Goal: Task Accomplishment & Management: Use online tool/utility

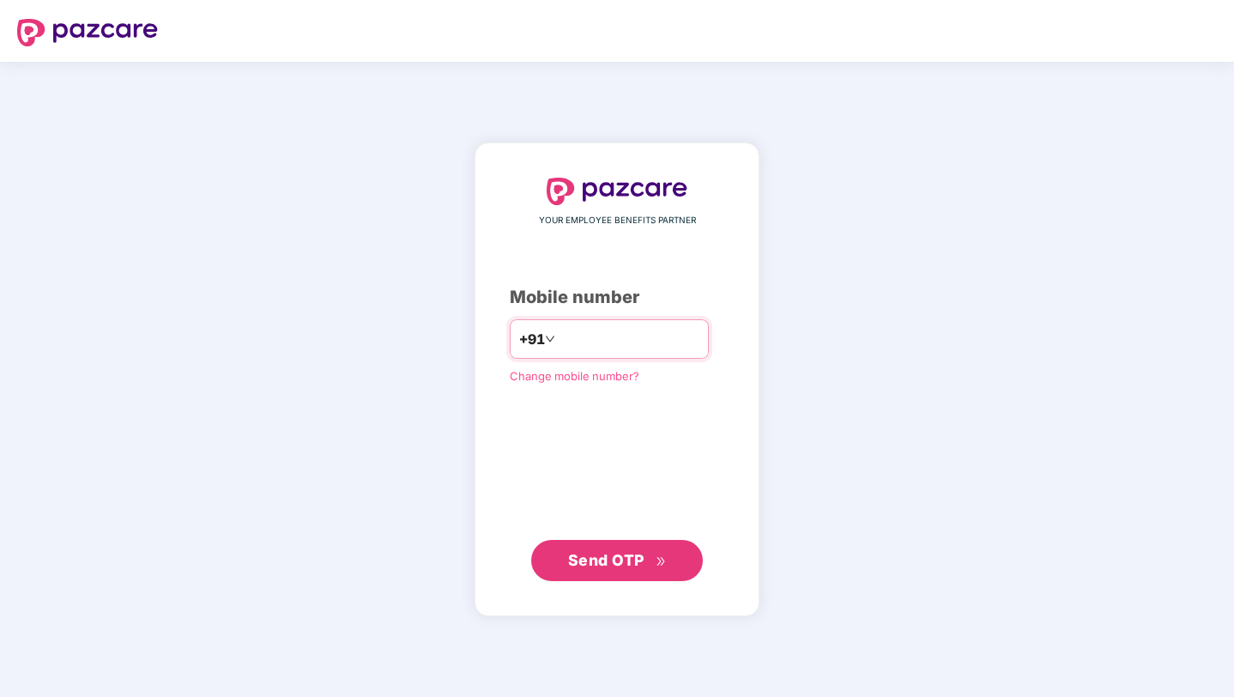
type input "**********"
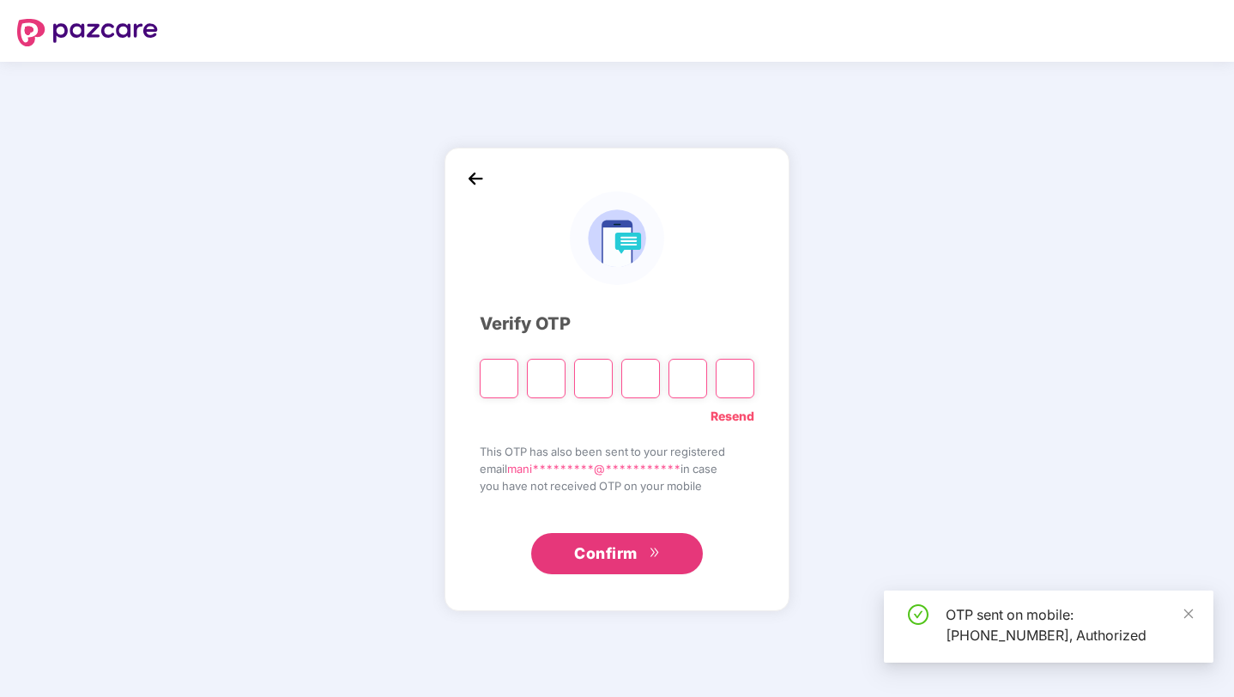
paste input "*"
type input "*"
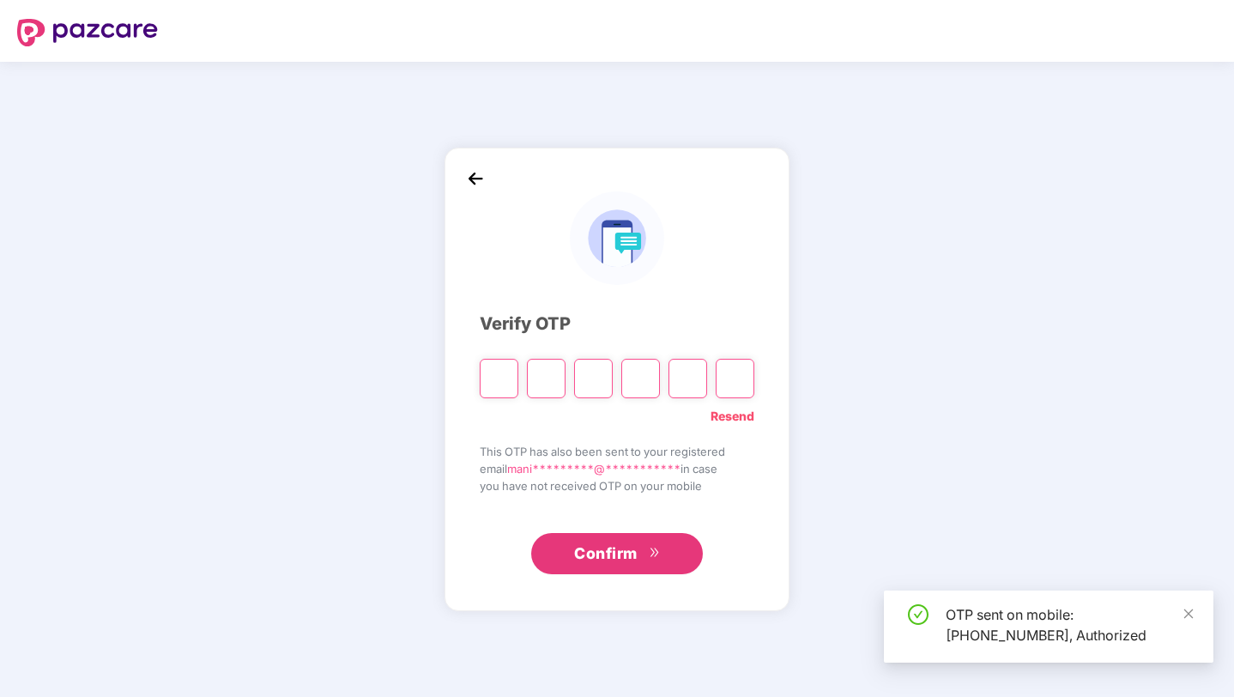
type input "*"
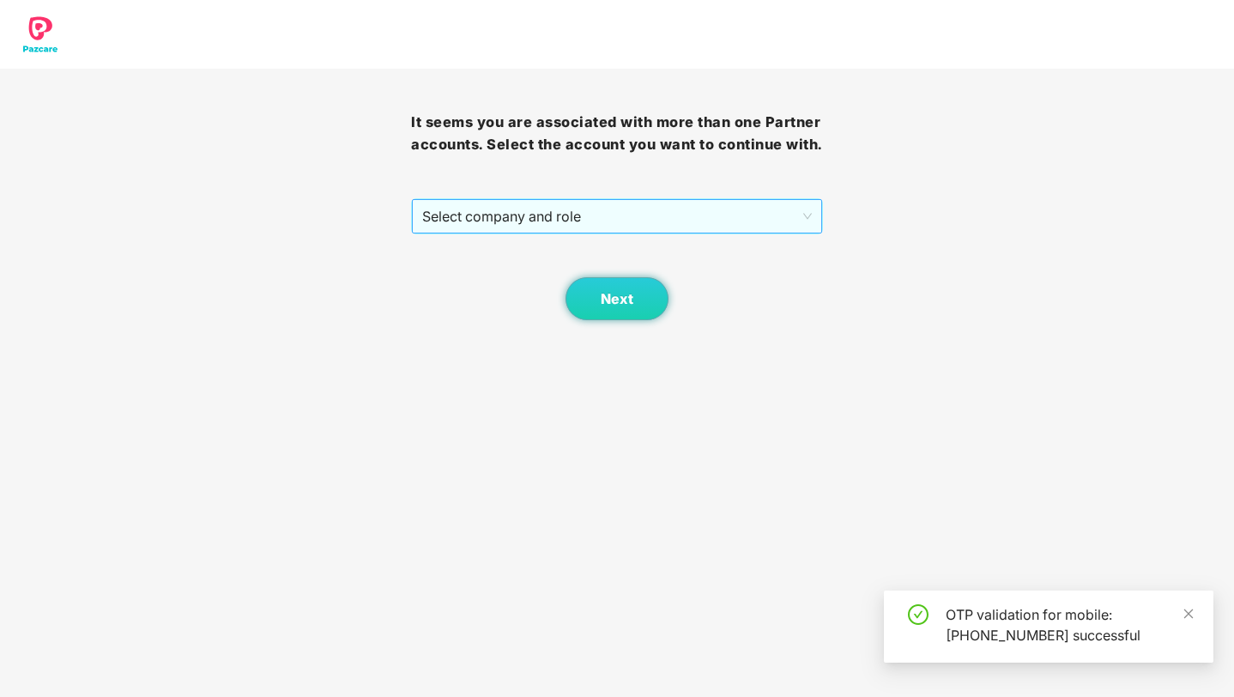
click at [619, 233] on span "Select company and role" at bounding box center [616, 216] width 389 height 33
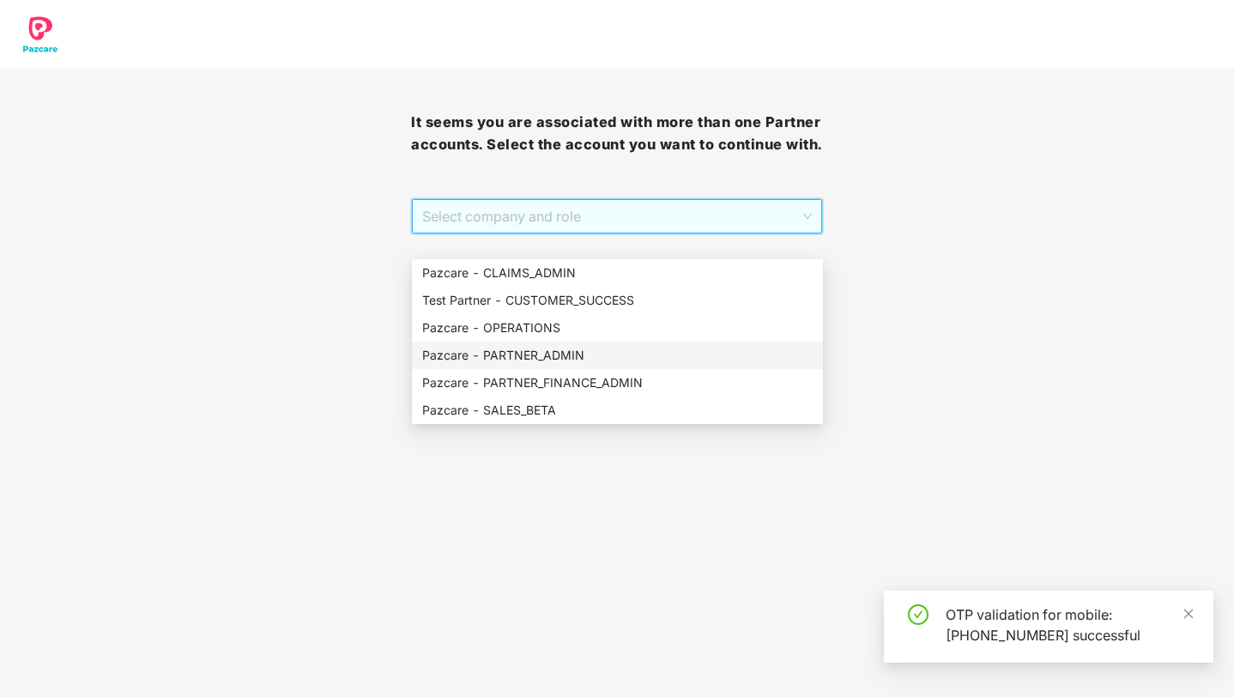
click at [532, 348] on div "Pazcare - PARTNER_ADMIN" at bounding box center [617, 355] width 391 height 19
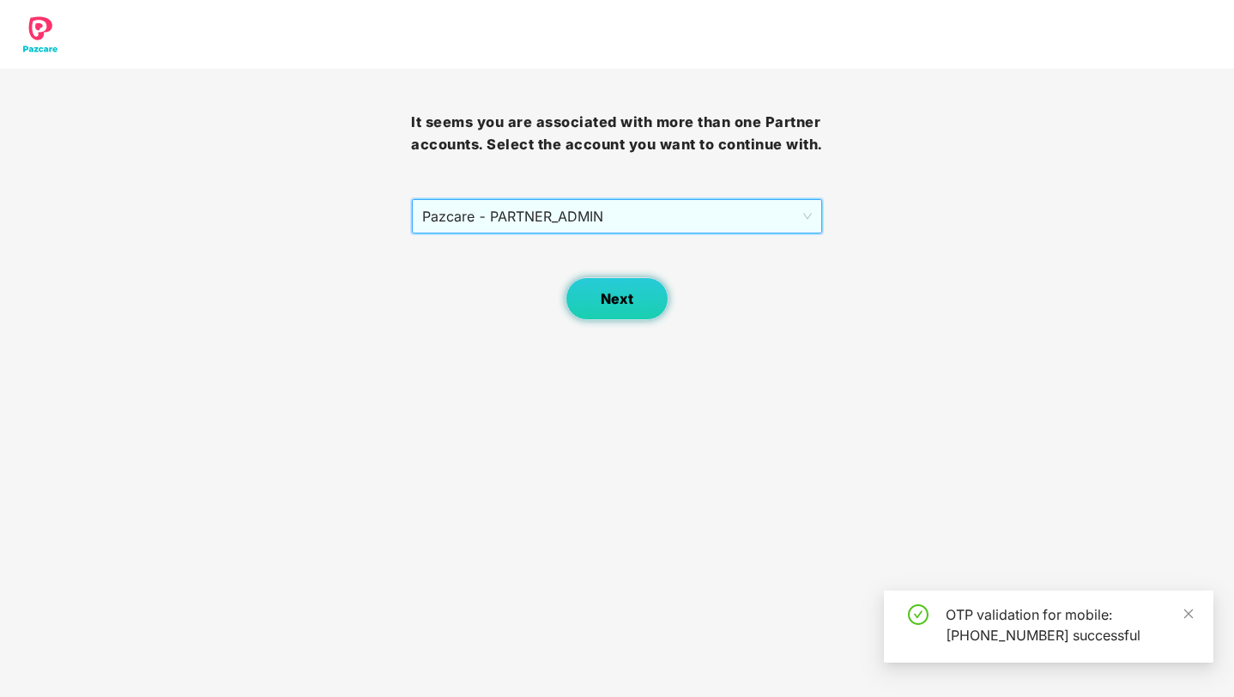
click at [630, 307] on span "Next" at bounding box center [617, 299] width 33 height 16
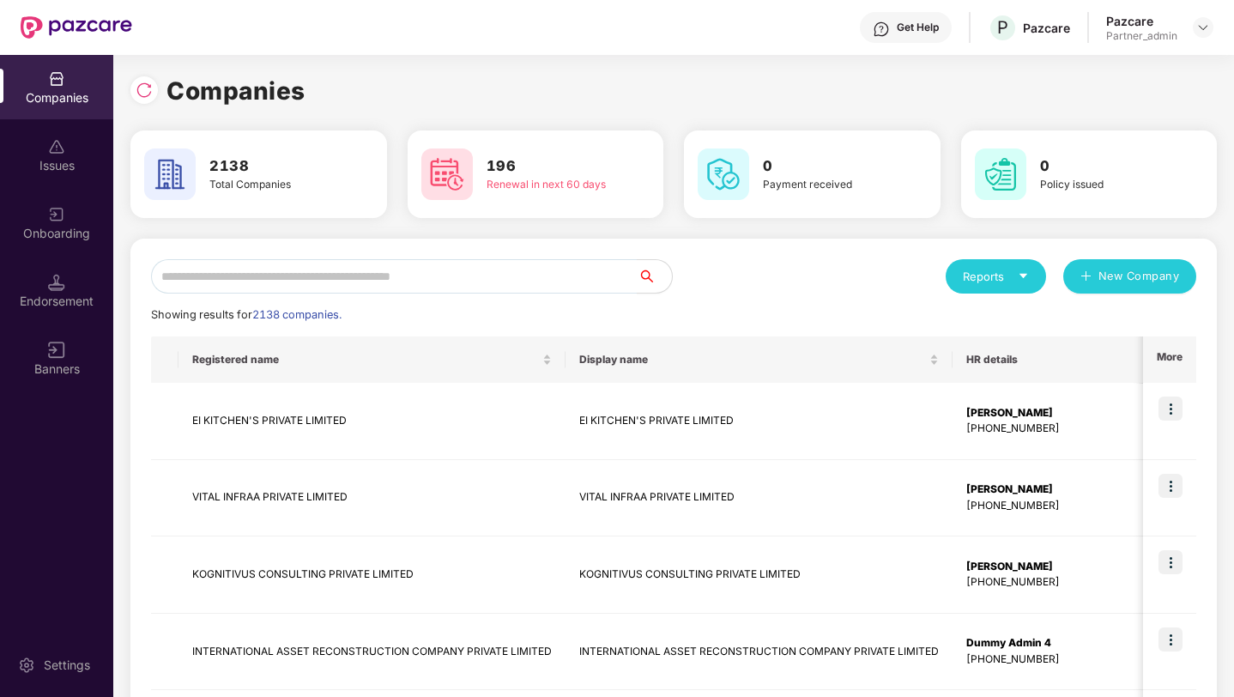
click at [66, 216] on div "Onboarding" at bounding box center [56, 223] width 113 height 64
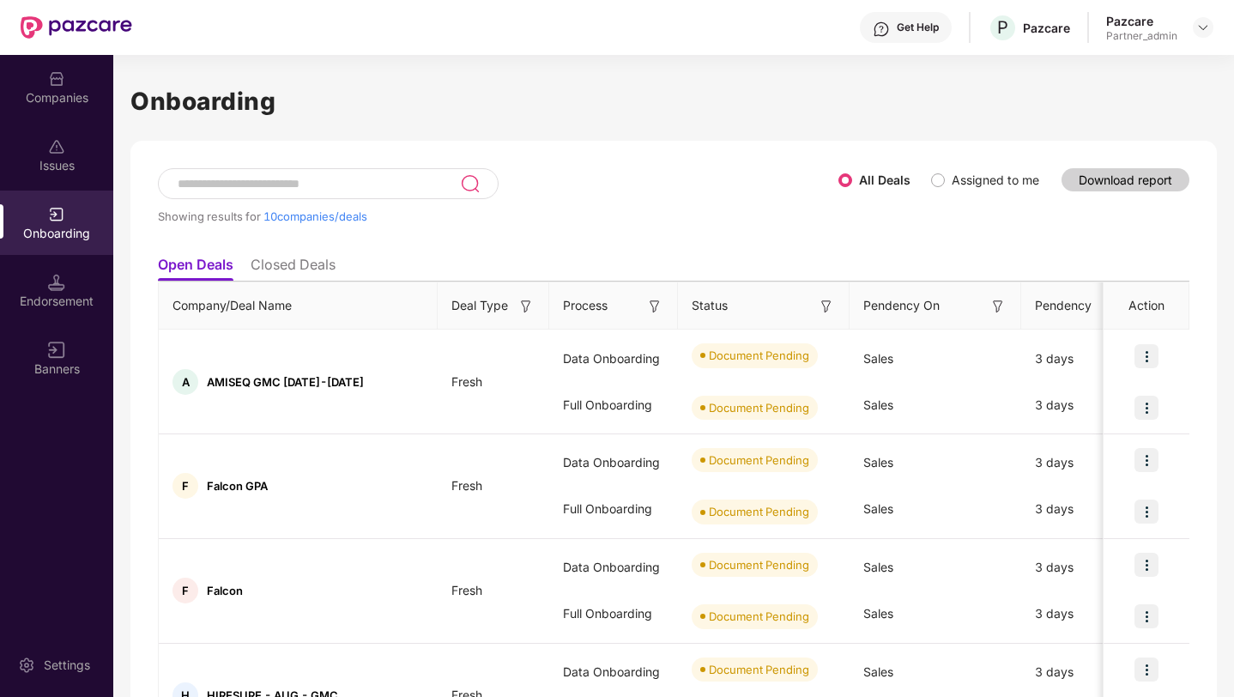
click at [518, 304] on img at bounding box center [526, 306] width 17 height 17
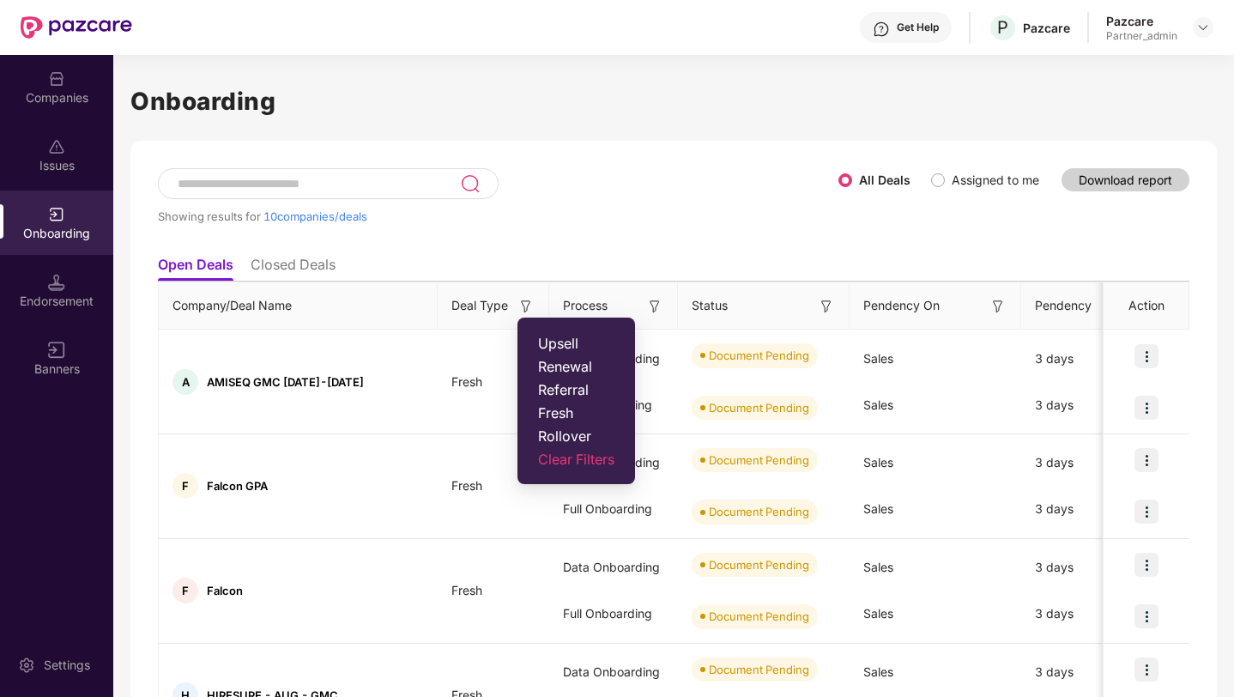
click at [547, 438] on span "Rollover" at bounding box center [576, 435] width 76 height 17
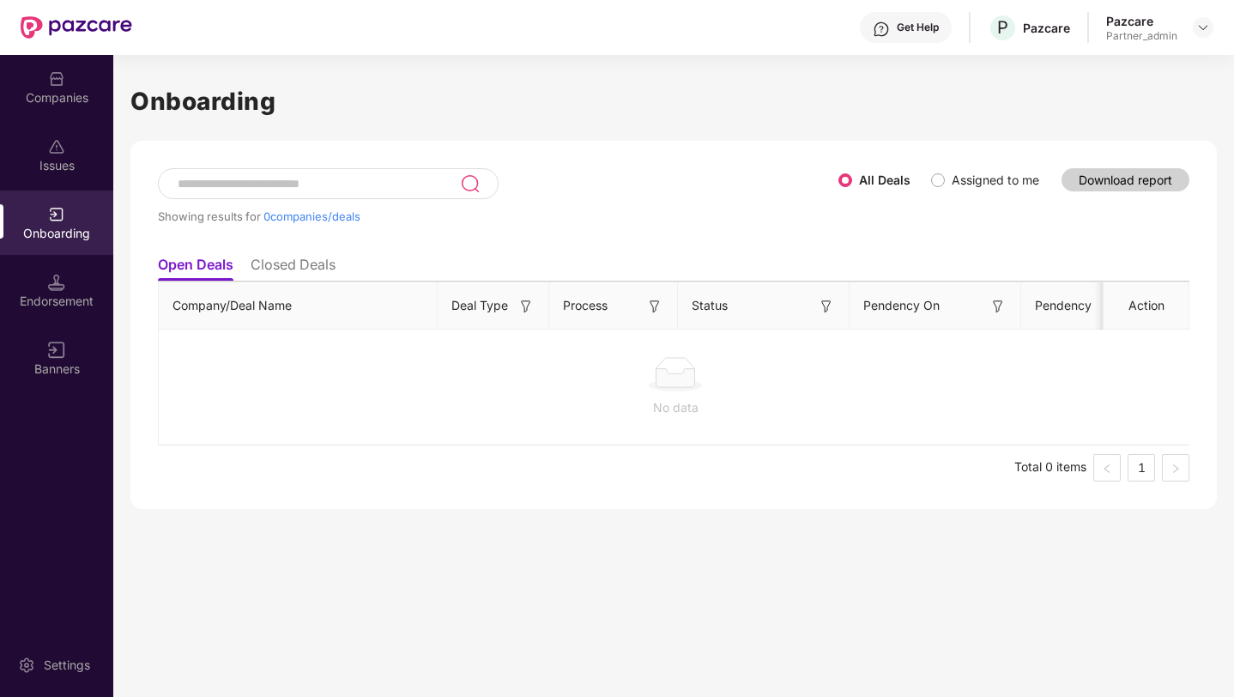
click at [524, 302] on img at bounding box center [526, 306] width 17 height 17
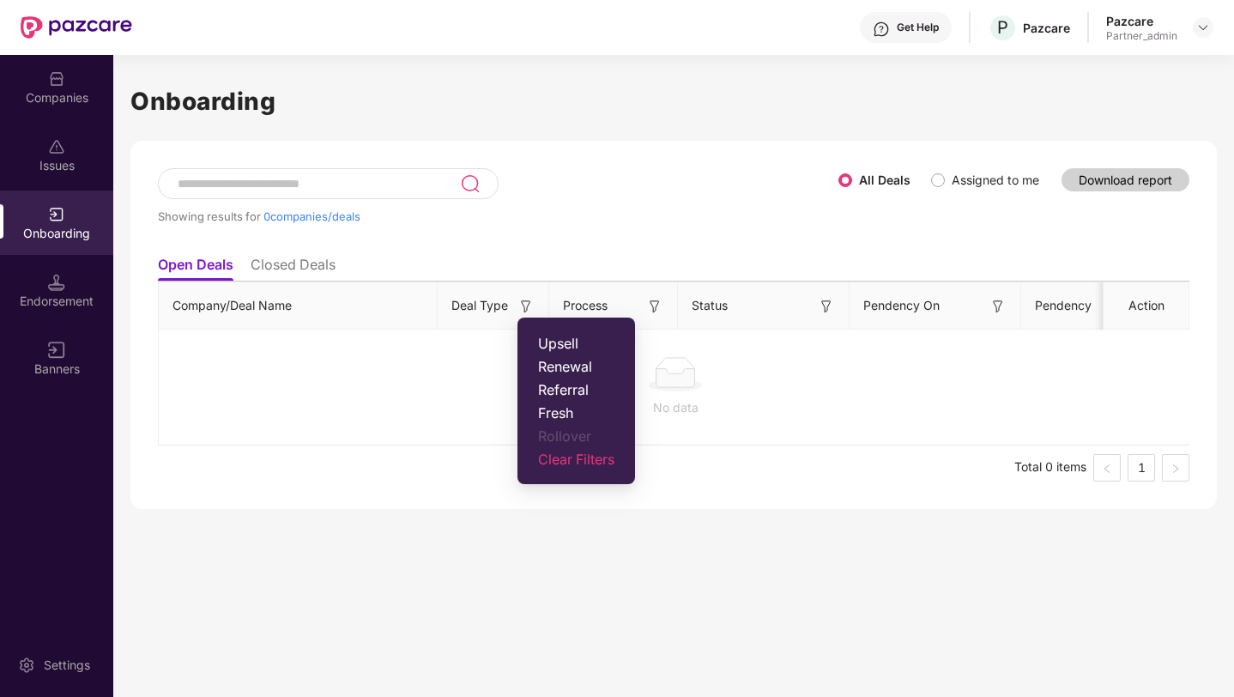
click at [557, 405] on span "Fresh" at bounding box center [576, 412] width 76 height 17
